Goal: Task Accomplishment & Management: Use online tool/utility

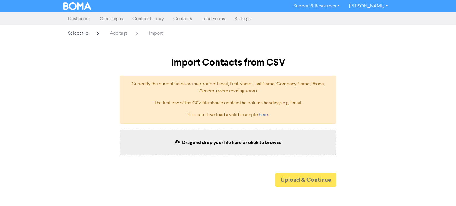
click at [189, 21] on link "Contacts" at bounding box center [183, 19] width 28 height 12
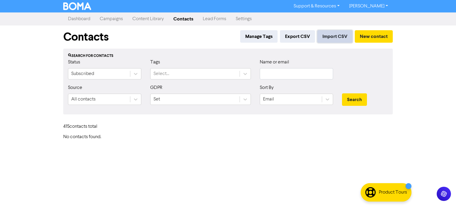
click at [336, 39] on button "Import CSV" at bounding box center [335, 36] width 35 height 12
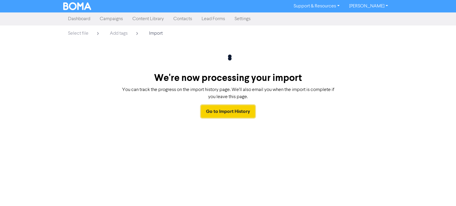
click at [236, 114] on link "Go to Import History" at bounding box center [228, 111] width 54 height 12
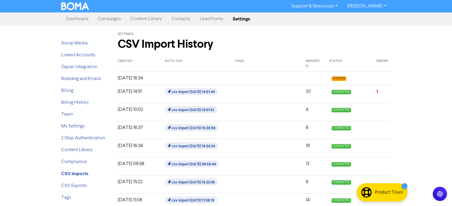
click at [180, 19] on link "Contacts" at bounding box center [181, 19] width 28 height 12
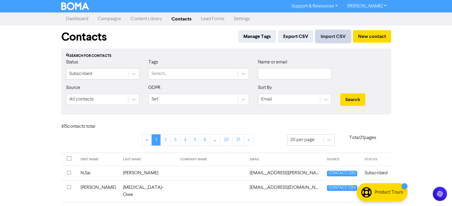
click at [336, 38] on button "Import CSV" at bounding box center [333, 36] width 35 height 12
